Goal: Information Seeking & Learning: Learn about a topic

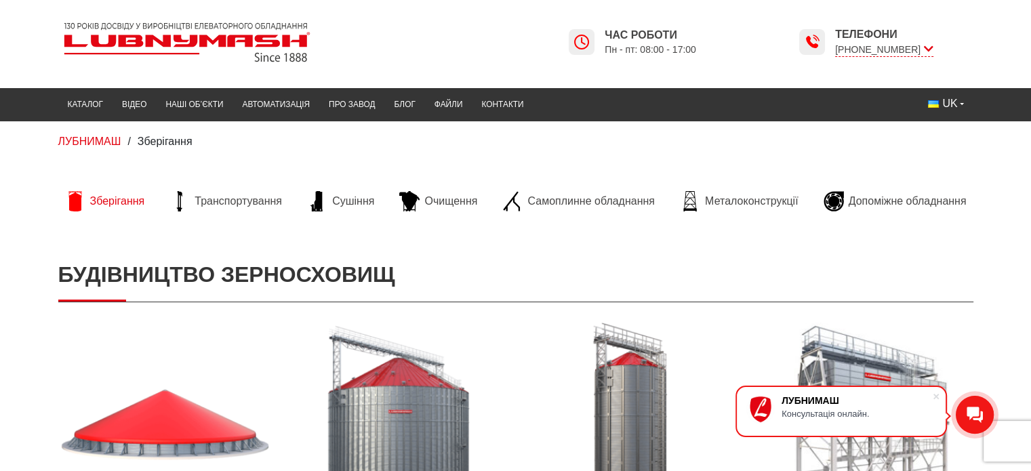
click at [104, 198] on span "Зберігання" at bounding box center [117, 201] width 55 height 15
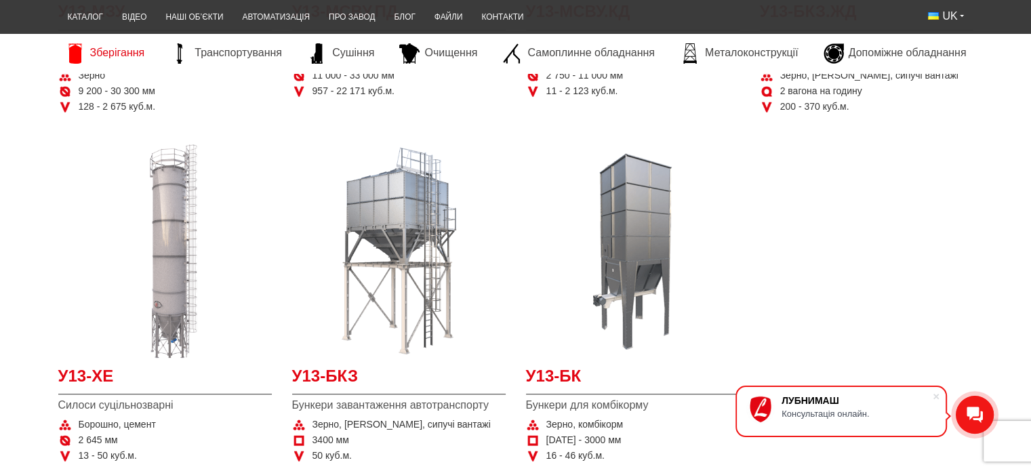
scroll to position [678, 0]
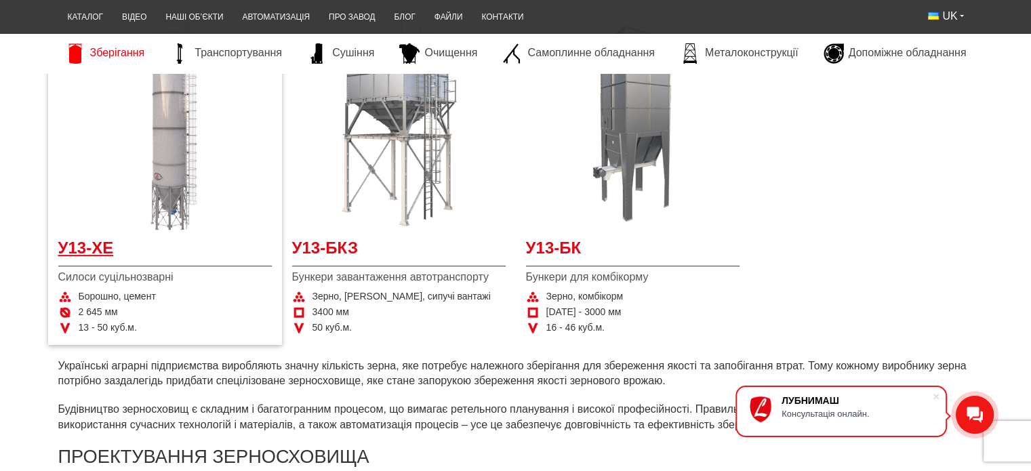
click at [84, 243] on span "У13-ХЕ" at bounding box center [165, 252] width 214 height 31
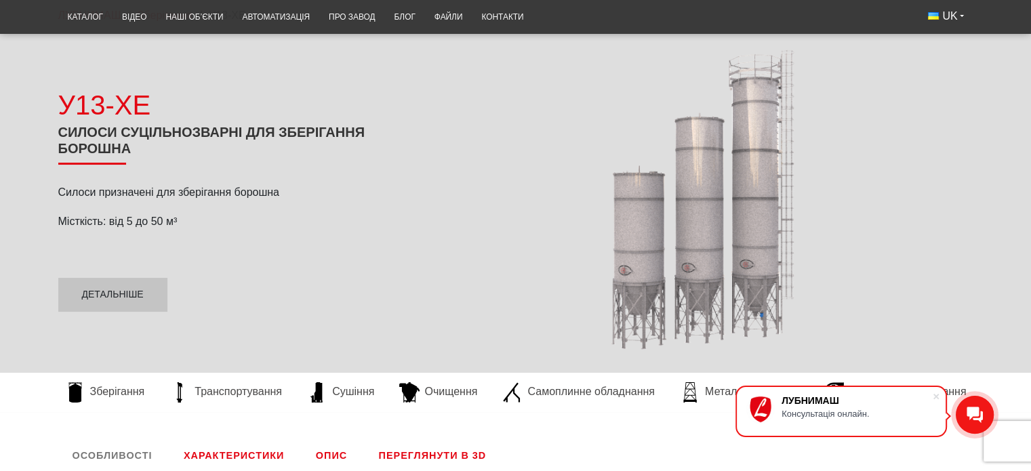
scroll to position [271, 0]
